Goal: Task Accomplishment & Management: Use online tool/utility

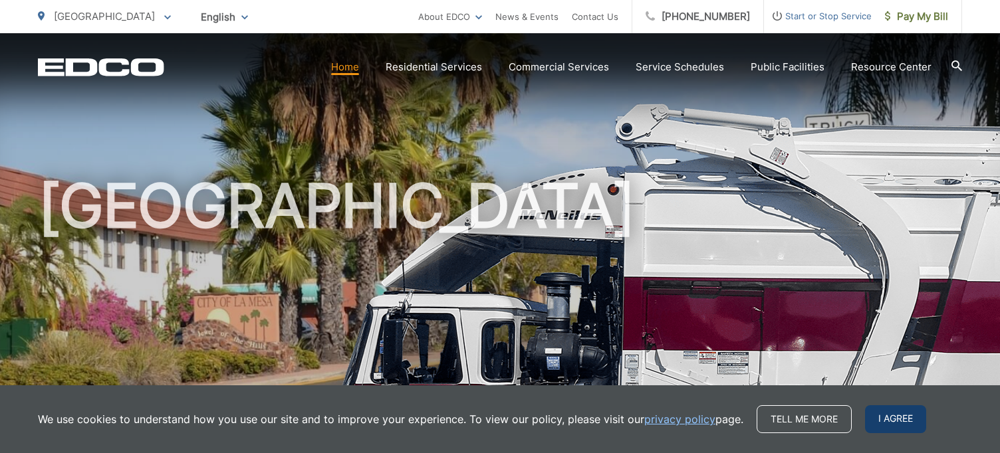
click at [899, 415] on span "I agree" at bounding box center [895, 419] width 61 height 28
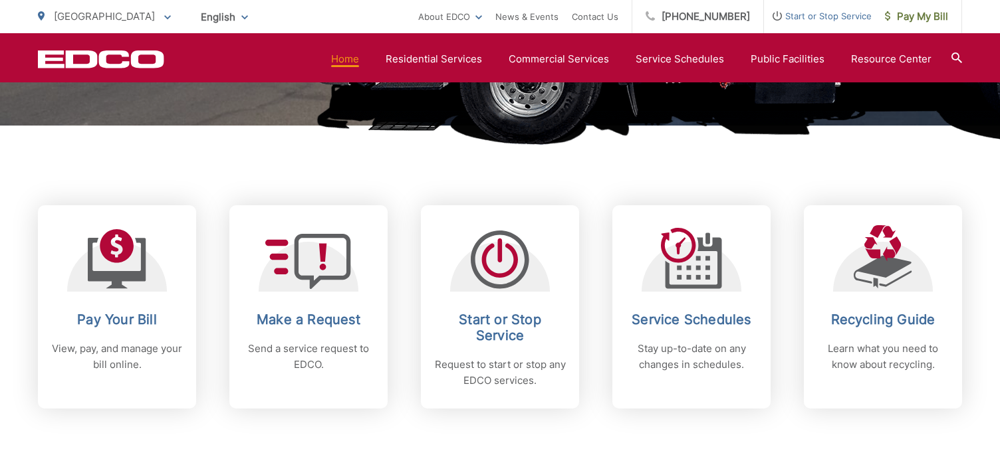
scroll to position [483, 0]
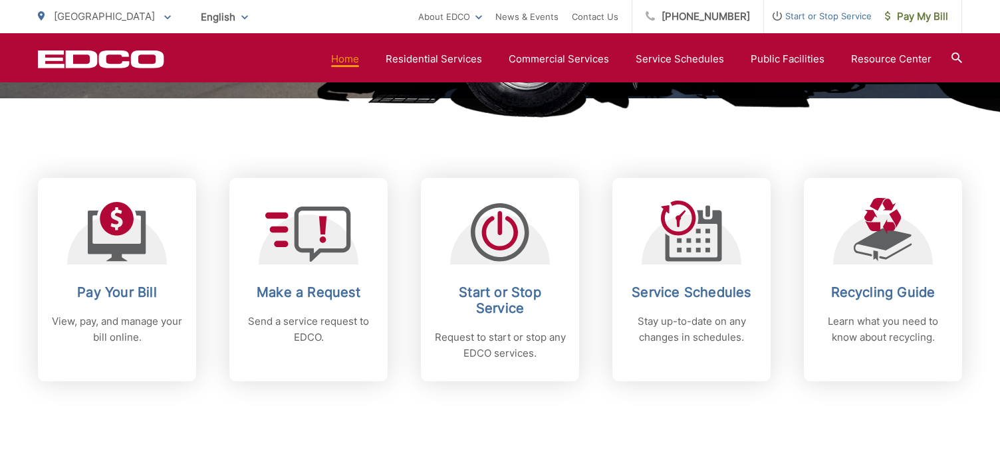
click at [955, 55] on icon at bounding box center [956, 58] width 11 height 11
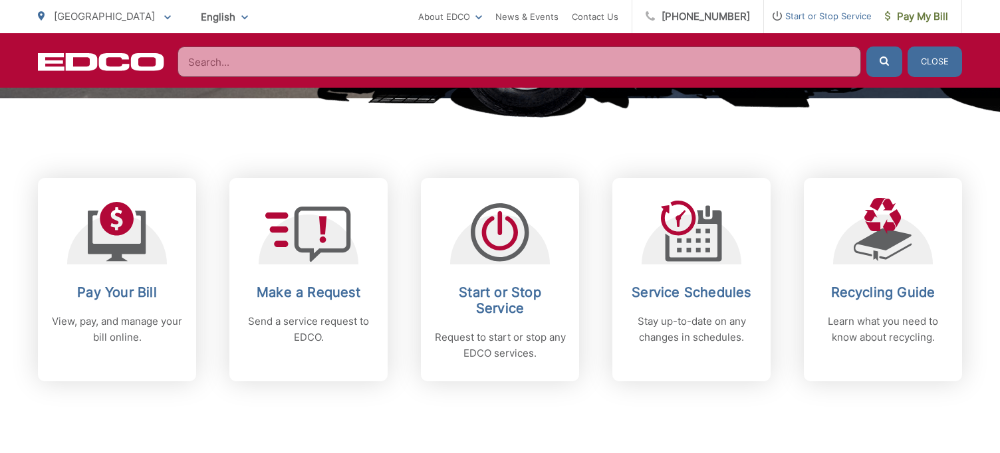
click at [577, 87] on div "EDCO Logo Home Residential Services Curbside Pickup Recycling Organic Recycling…" at bounding box center [500, 60] width 1000 height 55
click at [574, 55] on input "Search" at bounding box center [518, 62] width 683 height 31
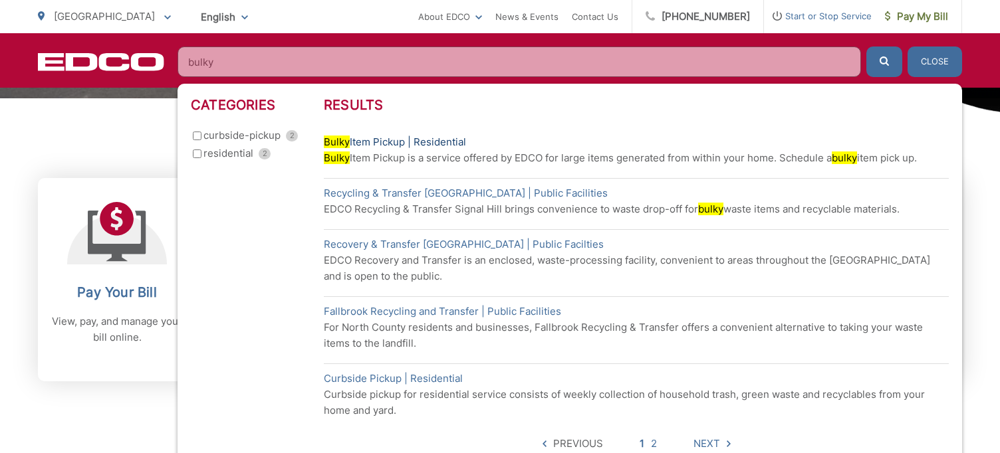
type input "bulky"
click at [385, 145] on link "Bulky Item Pickup | Residential" at bounding box center [395, 142] width 142 height 16
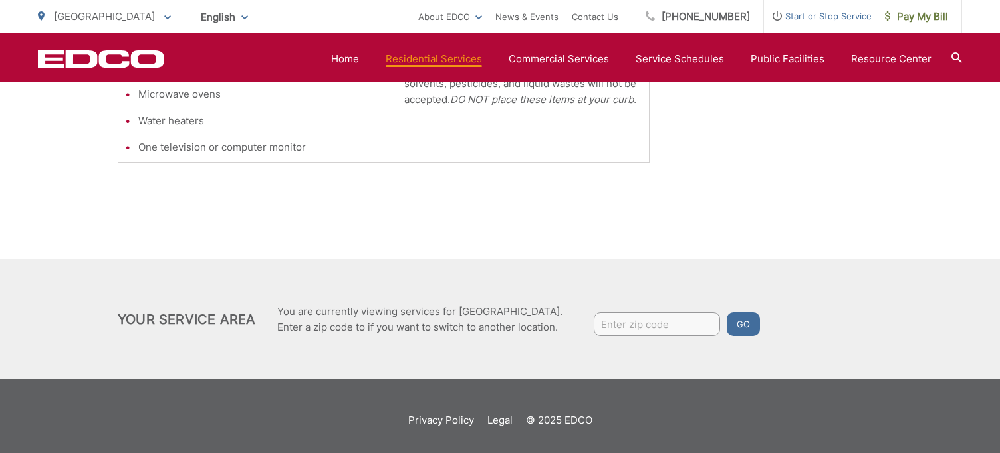
scroll to position [575, 0]
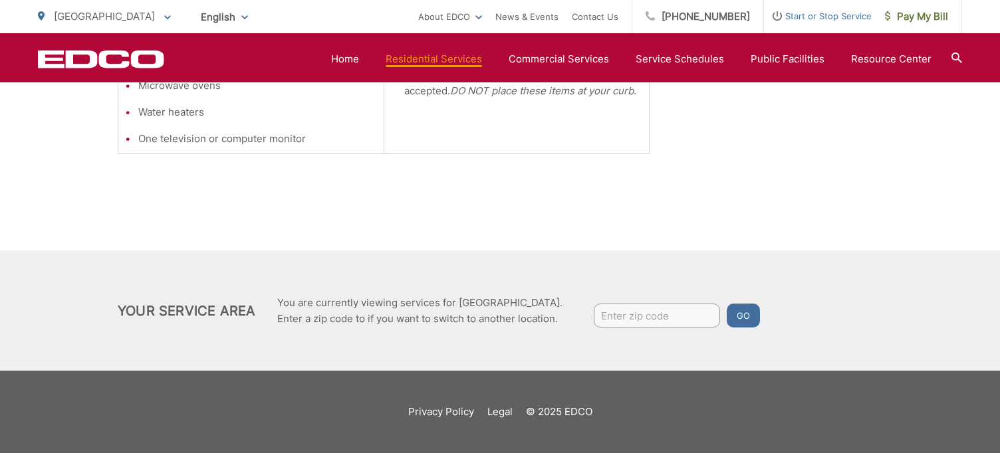
click at [623, 320] on input "Enter zip code" at bounding box center [657, 316] width 126 height 24
type input "91942"
click at [746, 312] on button "Go" at bounding box center [742, 316] width 33 height 24
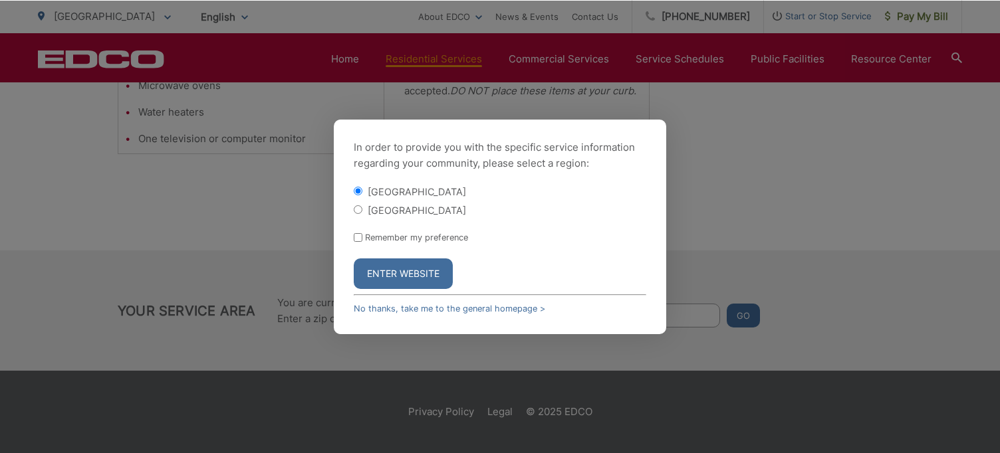
click at [397, 277] on button "Enter Website" at bounding box center [403, 274] width 99 height 31
